Goal: Check status: Check status

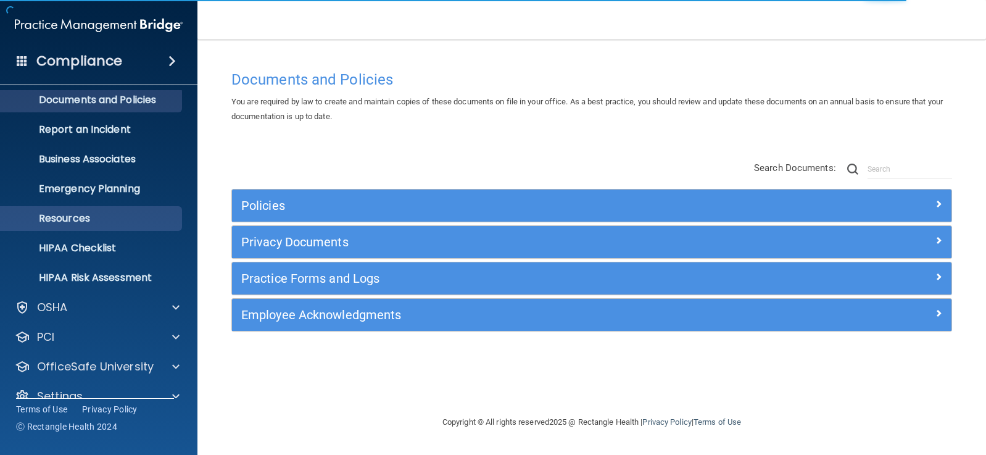
scroll to position [57, 0]
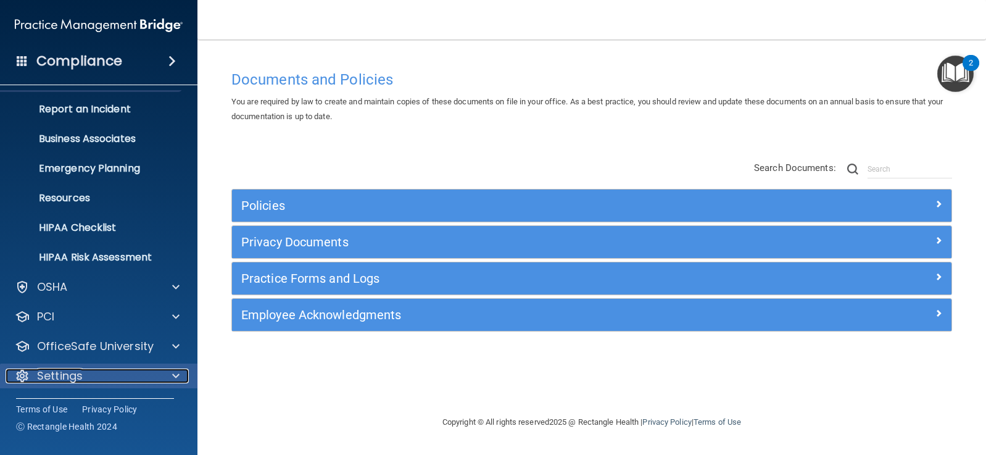
click at [78, 376] on p "Settings" at bounding box center [60, 375] width 46 height 15
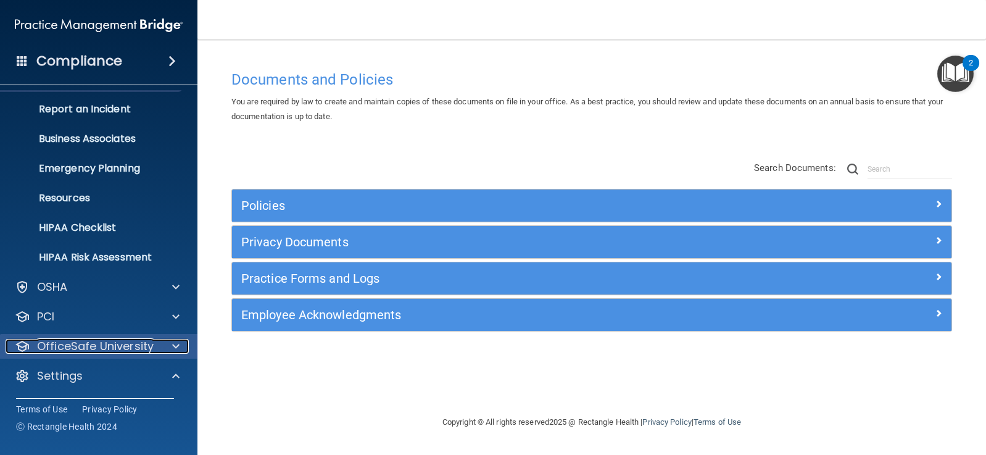
click at [97, 347] on p "OfficeSafe University" at bounding box center [95, 346] width 117 height 15
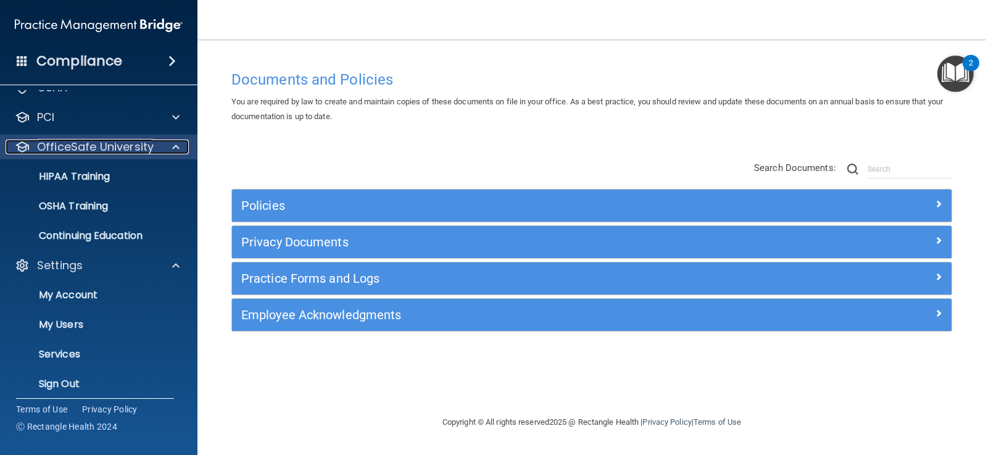
scroll to position [265, 0]
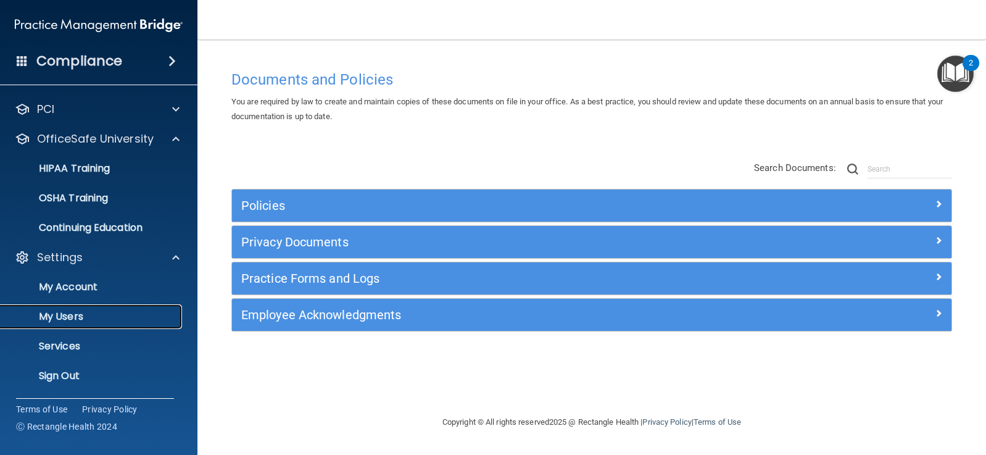
click at [75, 312] on p "My Users" at bounding box center [92, 316] width 168 height 12
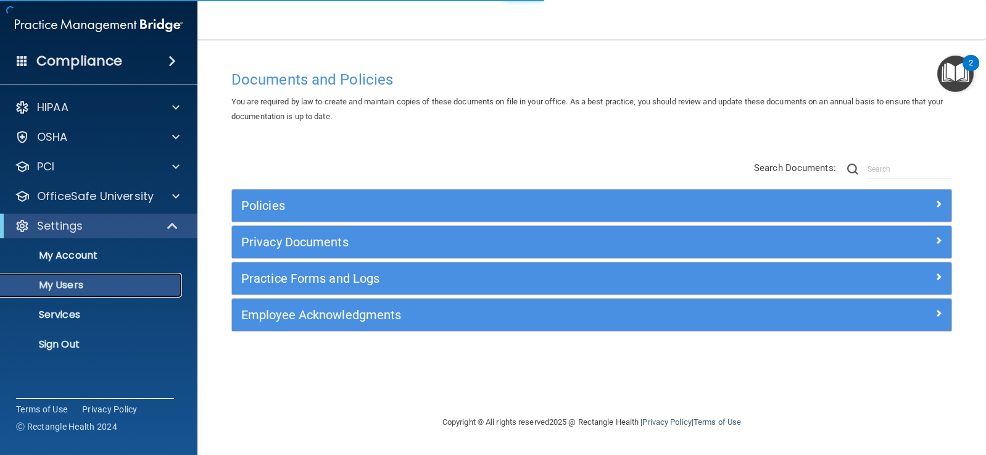
select select "20"
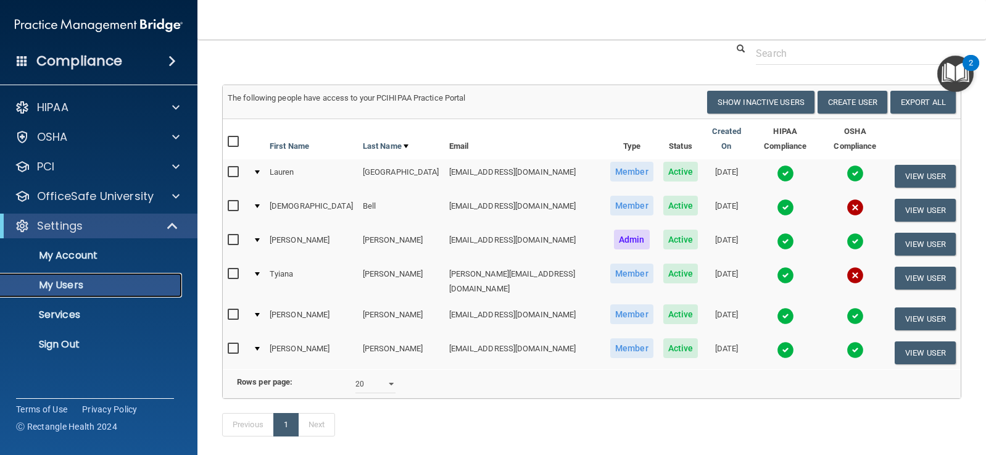
scroll to position [62, 0]
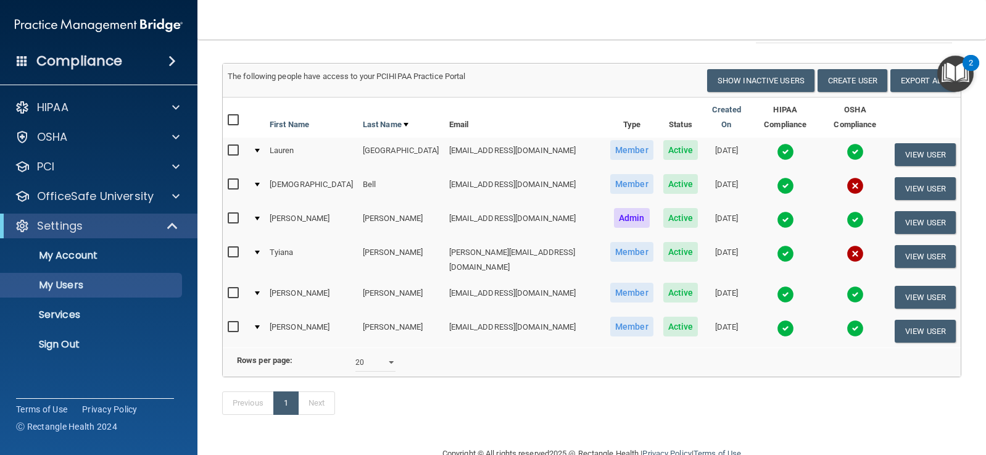
click at [847, 245] on img at bounding box center [855, 253] width 17 height 17
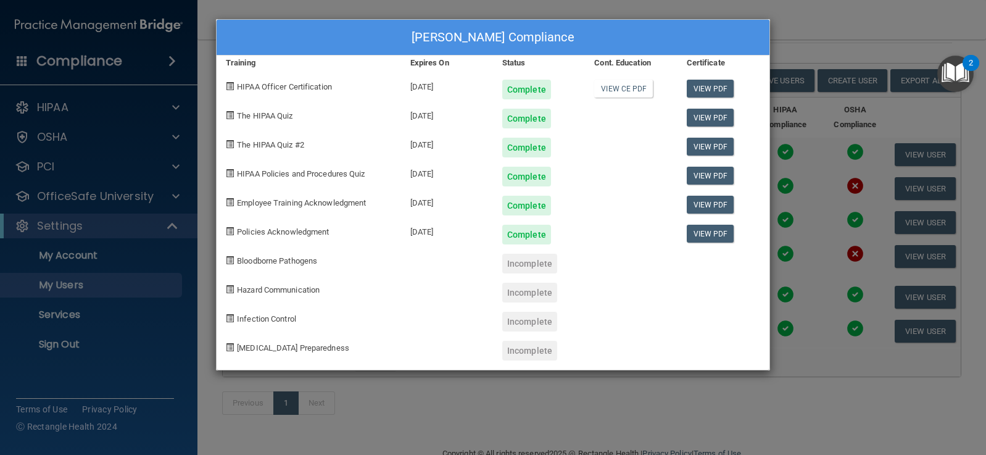
click at [534, 270] on div "Incomplete" at bounding box center [529, 264] width 55 height 20
click at [264, 260] on span "Bloodborne Pathogens" at bounding box center [277, 260] width 80 height 9
click at [576, 432] on div "[PERSON_NAME] Compliance Training Expires On Status Cont. Education Certificate…" at bounding box center [493, 227] width 986 height 455
